Goal: Task Accomplishment & Management: Complete application form

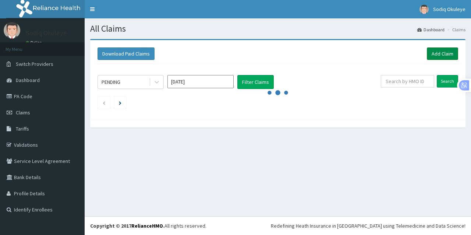
click at [444, 52] on link "Add Claim" at bounding box center [442, 53] width 31 height 13
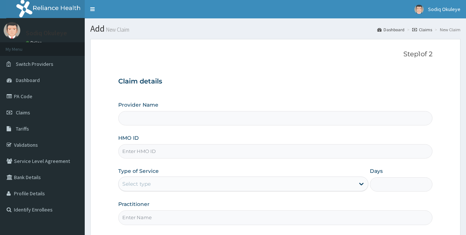
drag, startPoint x: 0, startPoint y: 0, endPoint x: 175, endPoint y: 154, distance: 233.1
click at [175, 154] on input "HMO ID" at bounding box center [275, 151] width 314 height 14
type input "ELN/10347/E"
click at [202, 117] on input "Provider Name" at bounding box center [275, 118] width 314 height 14
click at [184, 184] on div "Select type" at bounding box center [236, 184] width 236 height 12
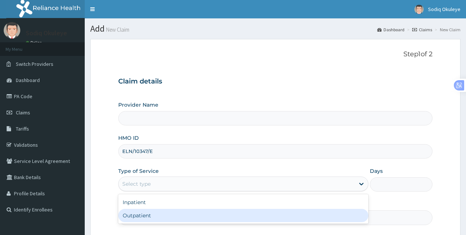
click at [167, 219] on div "Outpatient" at bounding box center [243, 215] width 250 height 13
type input "1"
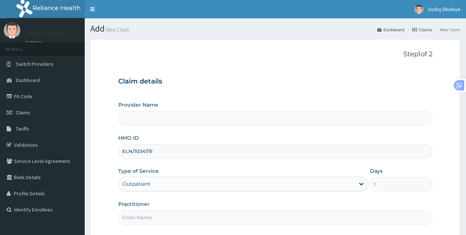
click at [174, 220] on input "Practitioner" at bounding box center [275, 218] width 314 height 14
type input "Dr. Opaleye"
type input "Sure Hope Hospital"
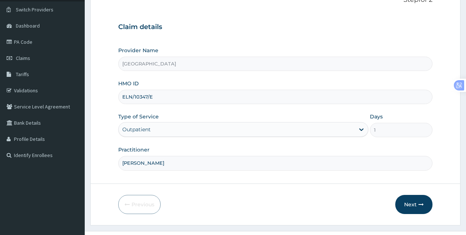
scroll to position [69, 0]
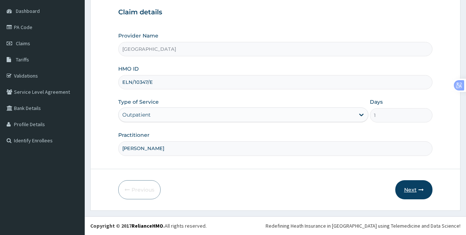
click at [416, 191] on button "Next" at bounding box center [413, 189] width 37 height 19
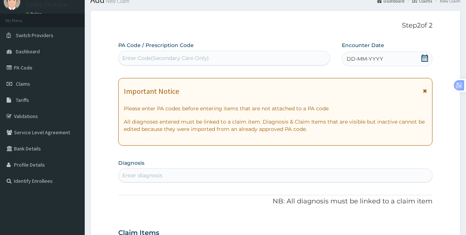
scroll to position [0, 0]
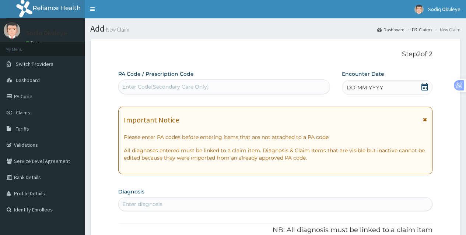
click at [425, 85] on icon at bounding box center [424, 86] width 7 height 7
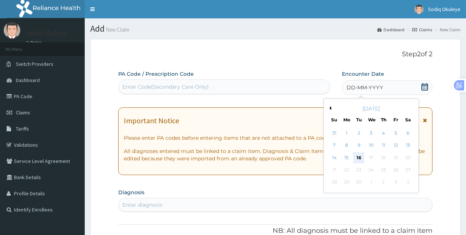
click at [358, 156] on div "16" at bounding box center [358, 157] width 11 height 11
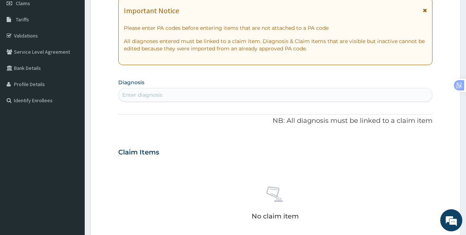
scroll to position [110, 0]
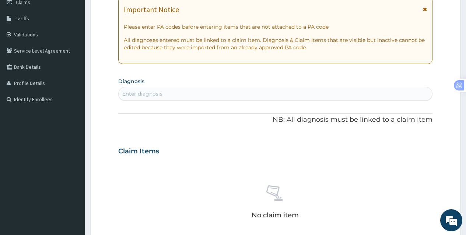
click at [227, 93] on div "Enter diagnosis" at bounding box center [274, 94] width 313 height 12
type input "SINU"
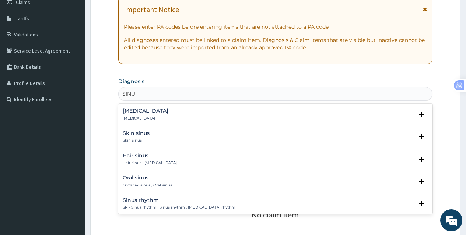
scroll to position [0, 0]
click at [145, 115] on div "Sinusitis Sinusitis" at bounding box center [275, 114] width 305 height 13
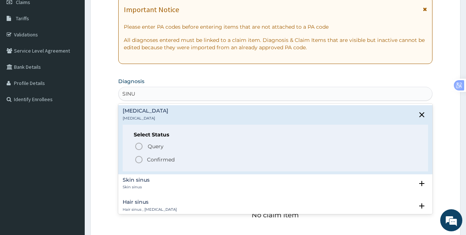
click at [139, 163] on circle "status option filled" at bounding box center [138, 159] width 7 height 7
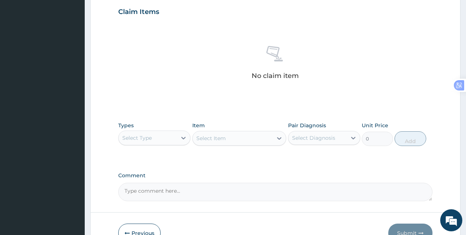
scroll to position [258, 0]
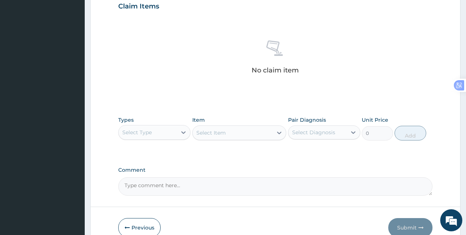
click at [162, 139] on div "Select Type" at bounding box center [154, 132] width 72 height 15
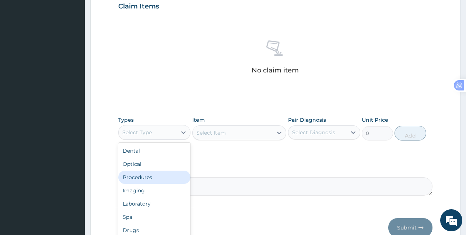
click at [151, 182] on div "Procedures" at bounding box center [154, 177] width 72 height 13
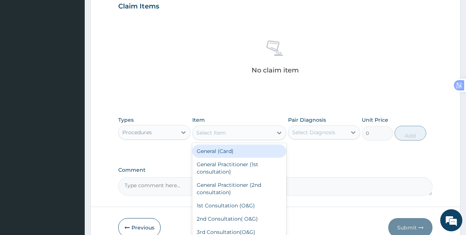
click at [254, 136] on div "Select Item" at bounding box center [232, 133] width 80 height 12
click at [241, 152] on div "General (Card)" at bounding box center [239, 151] width 94 height 13
type input "2000"
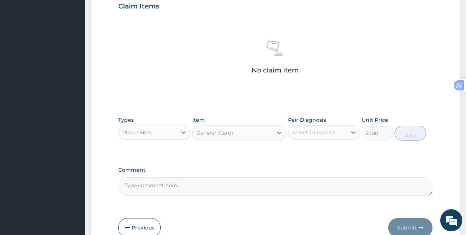
click at [322, 134] on div "Select Diagnosis" at bounding box center [313, 132] width 43 height 7
drag, startPoint x: 327, startPoint y: 156, endPoint x: 385, endPoint y: 143, distance: 58.9
click at [333, 155] on div "Sinusitis" at bounding box center [324, 151] width 72 height 15
checkbox input "true"
click at [416, 136] on button "Add" at bounding box center [409, 133] width 31 height 15
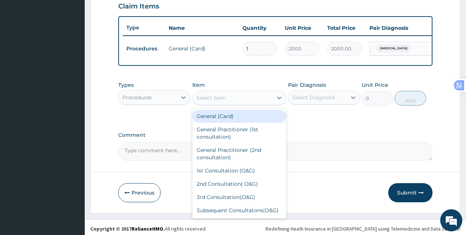
click at [245, 102] on div "Select Item" at bounding box center [232, 98] width 80 height 12
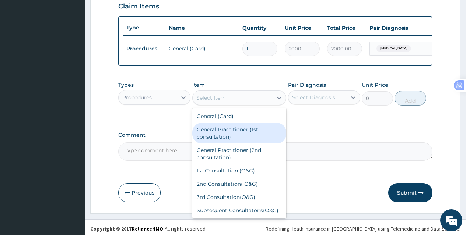
click at [241, 136] on div "General Practitioner (1st consultation)" at bounding box center [239, 133] width 94 height 21
type input "3900"
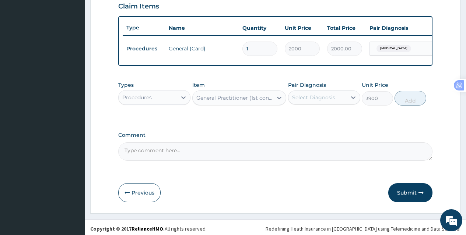
click at [327, 101] on div "Select Diagnosis" at bounding box center [313, 97] width 43 height 7
click at [323, 124] on div "Sinusitis" at bounding box center [324, 116] width 72 height 15
checkbox input "true"
drag, startPoint x: 413, startPoint y: 103, endPoint x: 340, endPoint y: 106, distance: 73.7
click at [413, 102] on button "Add" at bounding box center [409, 98] width 31 height 15
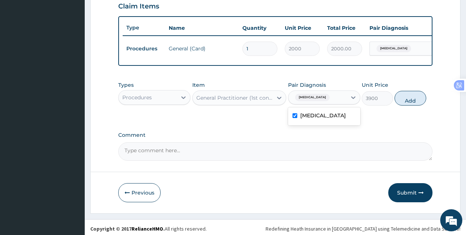
type input "0"
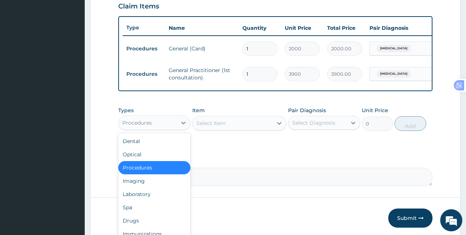
click at [166, 129] on div "Procedures" at bounding box center [147, 123] width 58 height 12
click at [134, 227] on div "Drugs" at bounding box center [154, 220] width 72 height 13
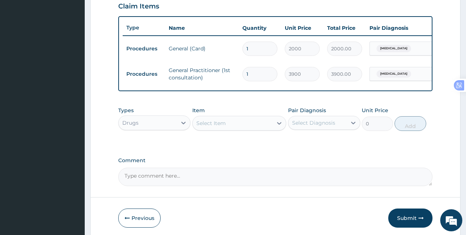
click at [222, 127] on div "Select Item" at bounding box center [210, 123] width 29 height 7
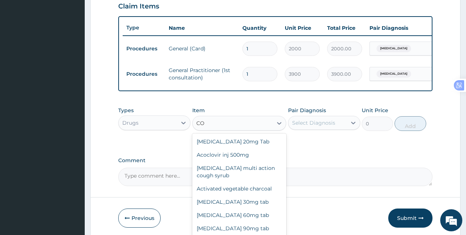
type input "C"
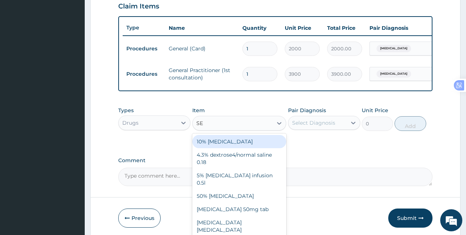
type input "SEP"
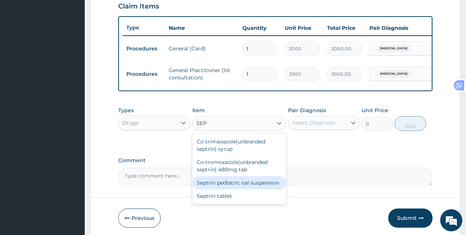
click at [220, 190] on div "Septrin pediatric oal suspension" at bounding box center [239, 182] width 94 height 13
type input "2500"
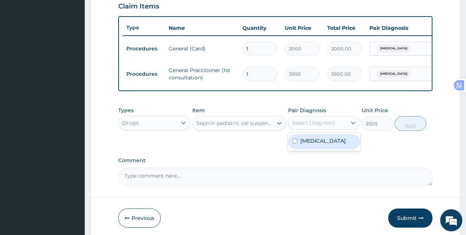
click at [306, 127] on div "Select Diagnosis" at bounding box center [313, 122] width 43 height 7
click at [305, 145] on label "Sinusitis" at bounding box center [323, 140] width 46 height 7
checkbox input "true"
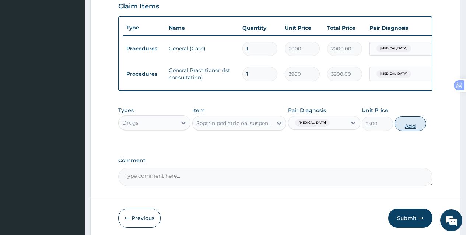
click at [403, 131] on button "Add" at bounding box center [409, 123] width 31 height 15
type input "0"
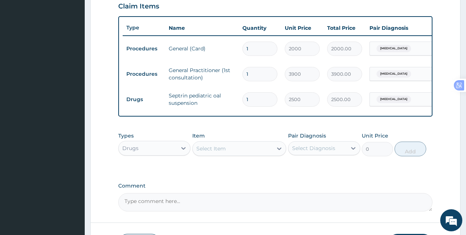
click at [253, 151] on div "Select Item" at bounding box center [232, 149] width 80 height 12
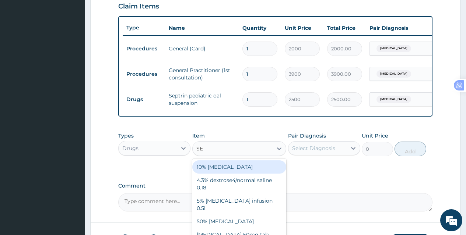
type input "SEP"
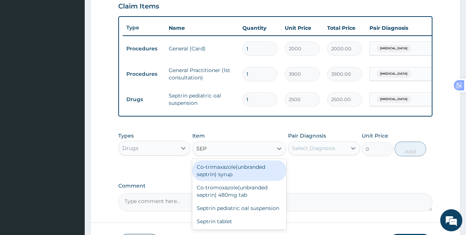
click at [243, 178] on div "Co-trimaxazole(unbranded septrin) syrup" at bounding box center [239, 170] width 94 height 21
type input "504"
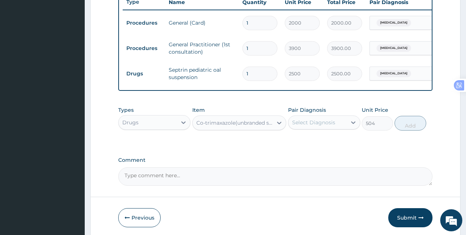
scroll to position [317, 0]
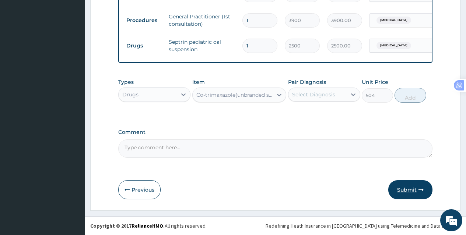
click at [408, 191] on button "Submit" at bounding box center [410, 189] width 44 height 19
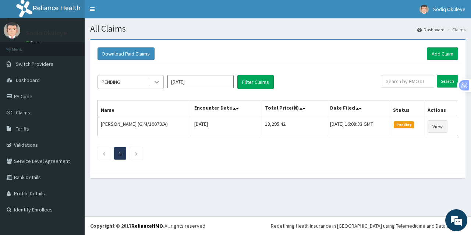
click at [159, 82] on icon at bounding box center [157, 82] width 4 height 3
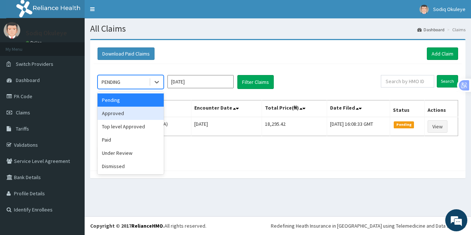
click at [150, 116] on div "Approved" at bounding box center [131, 113] width 66 height 13
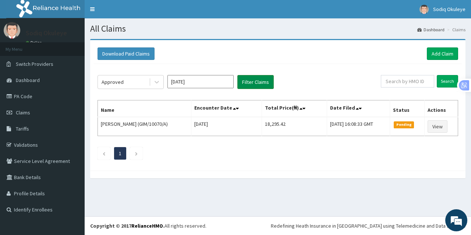
click at [262, 80] on button "Filter Claims" at bounding box center [255, 82] width 36 height 14
